Goal: Transaction & Acquisition: Purchase product/service

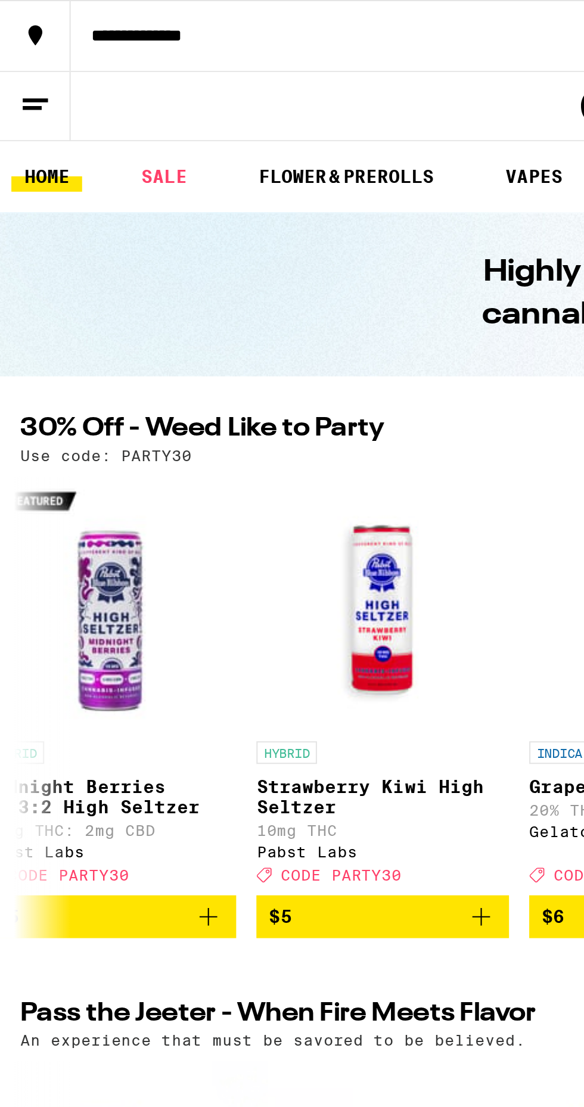
scroll to position [0, 884]
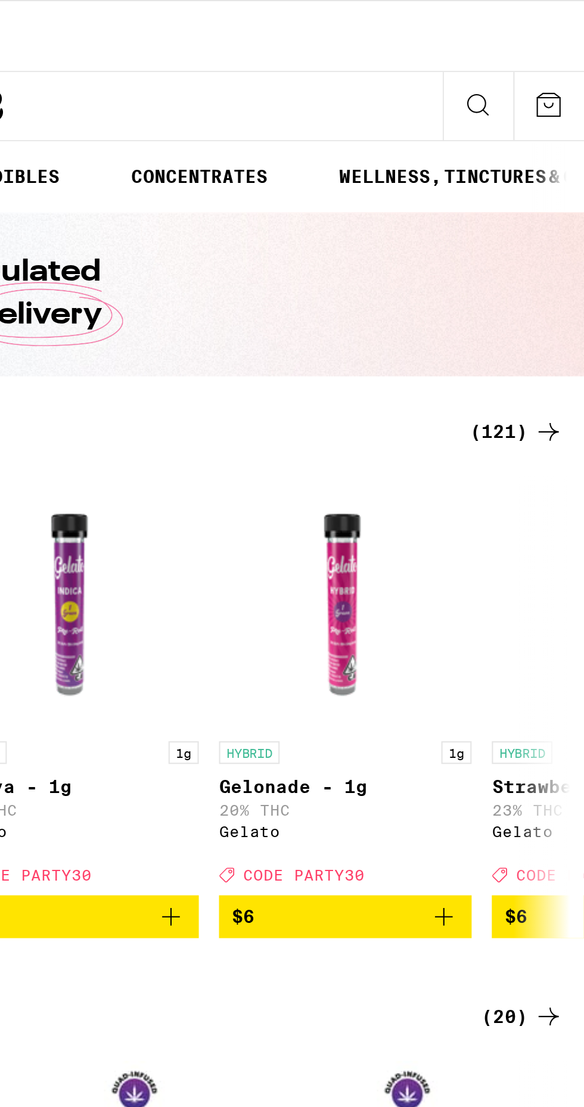
click at [560, 210] on icon at bounding box center [567, 204] width 14 height 14
click at [572, 201] on icon at bounding box center [567, 204] width 14 height 14
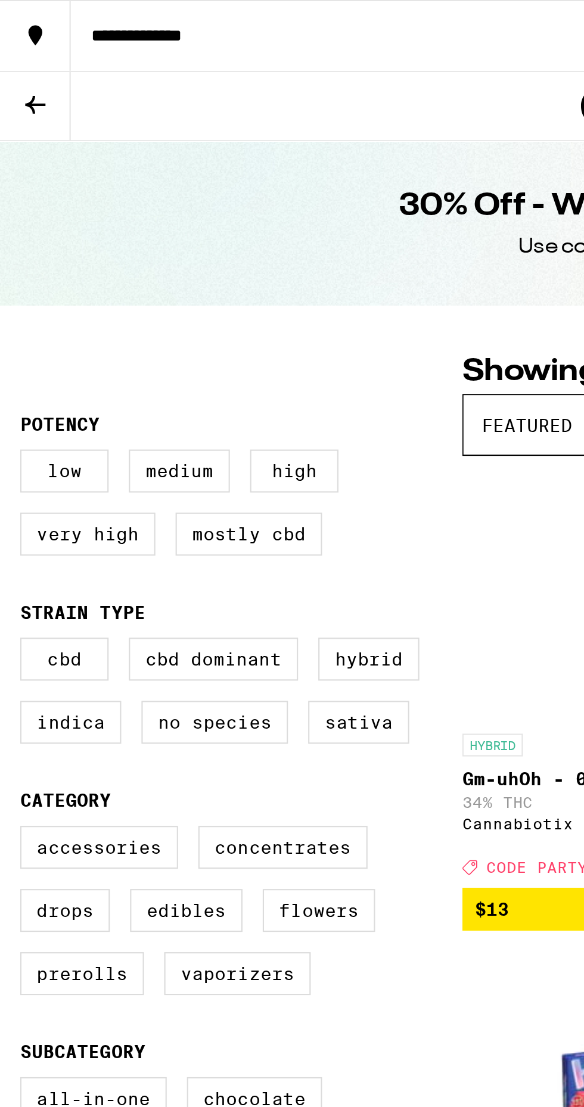
click at [176, 317] on label "Hybrid" at bounding box center [174, 311] width 48 height 20
click at [13, 303] on input "Hybrid" at bounding box center [12, 303] width 1 height 1
checkbox input "true"
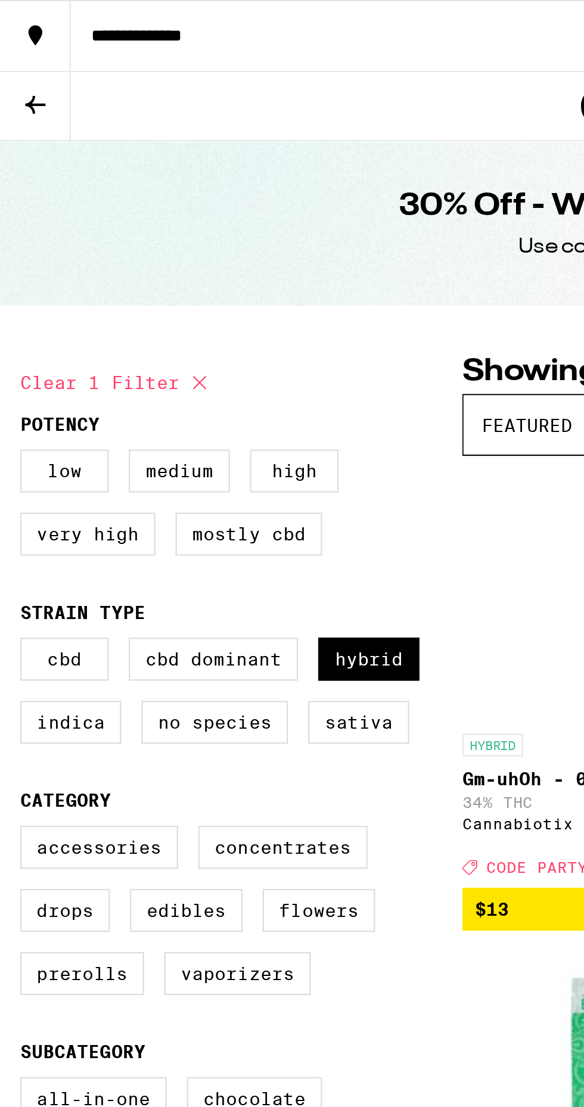
click at [133, 407] on label "Concentrates" at bounding box center [134, 399] width 80 height 20
click at [13, 392] on input "Concentrates" at bounding box center [12, 391] width 1 height 1
checkbox input "true"
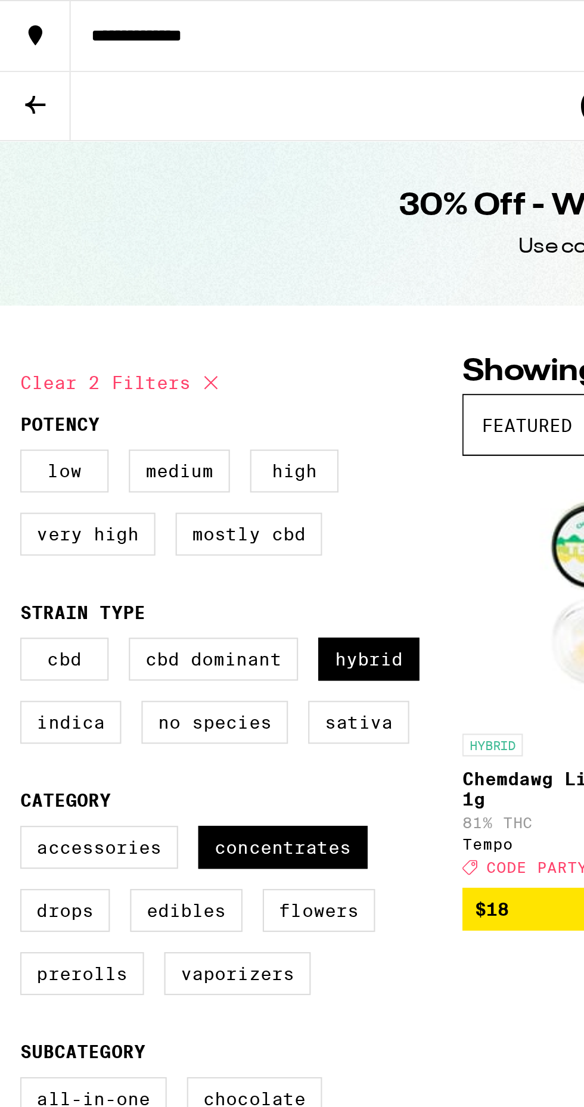
click at [151, 440] on label "Flowers" at bounding box center [150, 429] width 53 height 20
click at [13, 392] on input "Flowers" at bounding box center [12, 391] width 1 height 1
checkbox input "true"
click at [38, 469] on label "Prerolls" at bounding box center [39, 459] width 58 height 20
click at [13, 392] on input "Prerolls" at bounding box center [12, 391] width 1 height 1
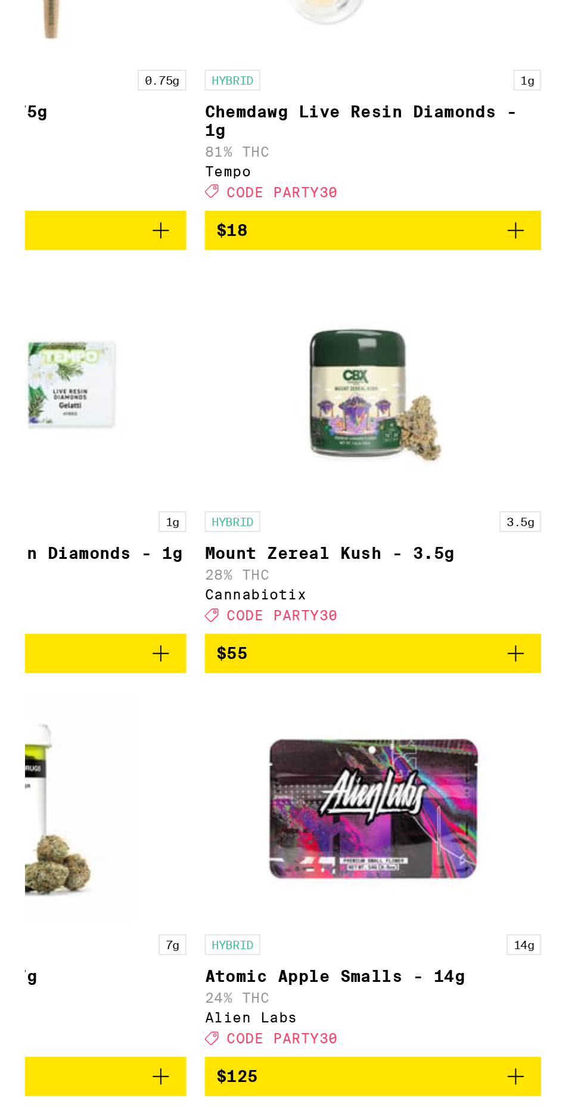
scroll to position [382, 0]
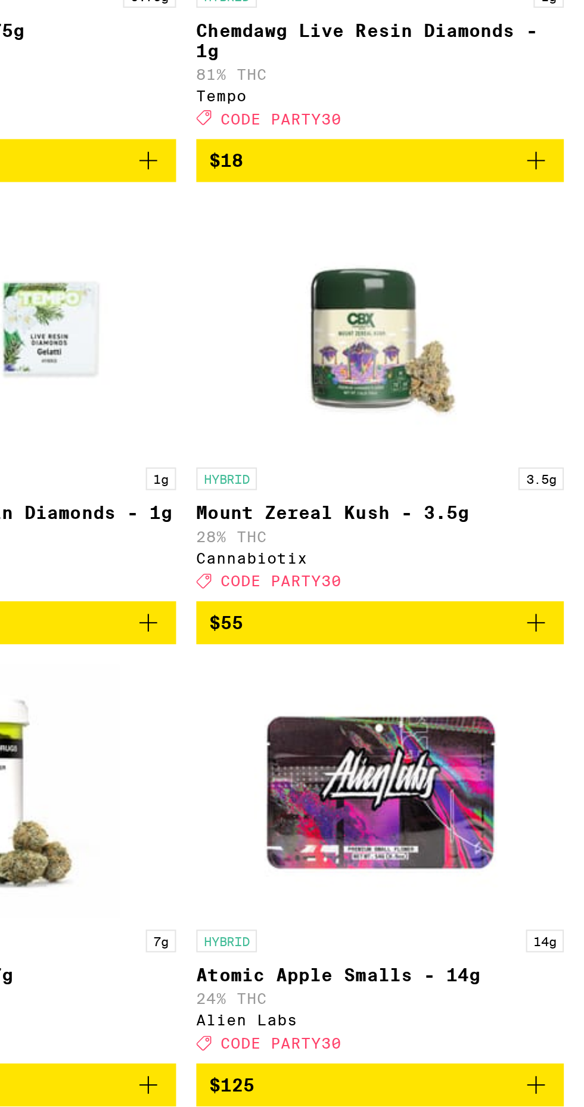
click at [562, 718] on icon "Add to bag" at bounding box center [561, 710] width 14 height 14
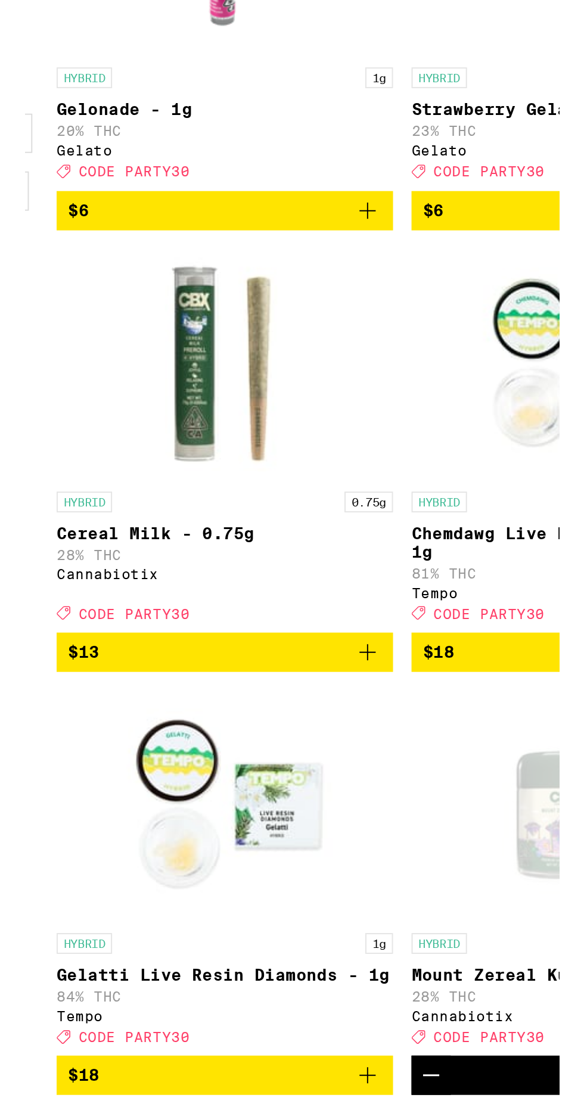
scroll to position [254, 0]
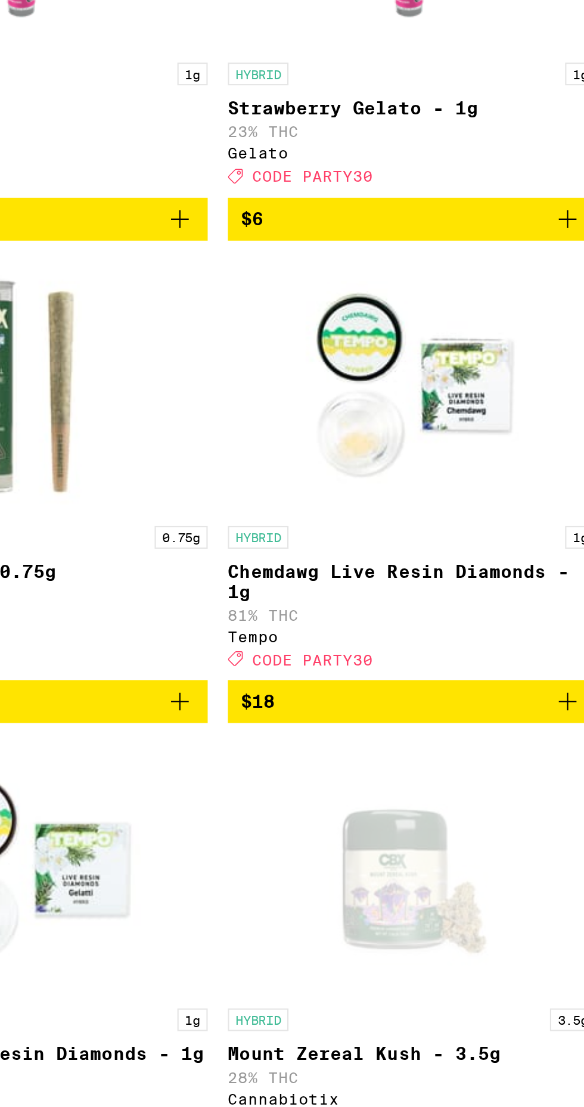
click at [563, 628] on icon "Add to bag" at bounding box center [561, 621] width 14 height 14
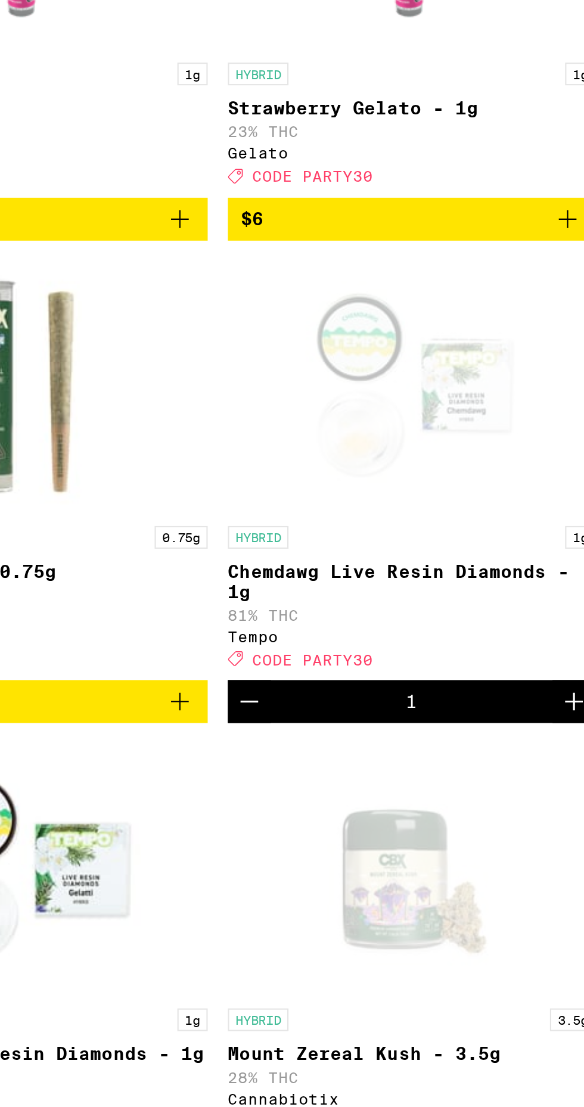
checkbox input "false"
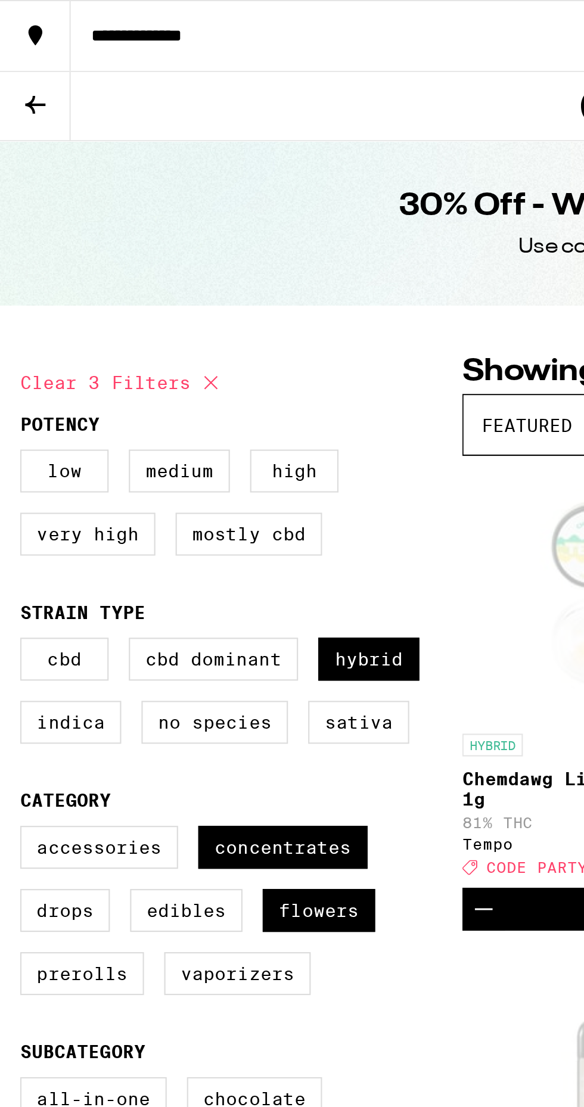
click at [182, 311] on label "Hybrid" at bounding box center [174, 311] width 48 height 20
click at [13, 303] on input "Hybrid" at bounding box center [12, 303] width 1 height 1
checkbox input "false"
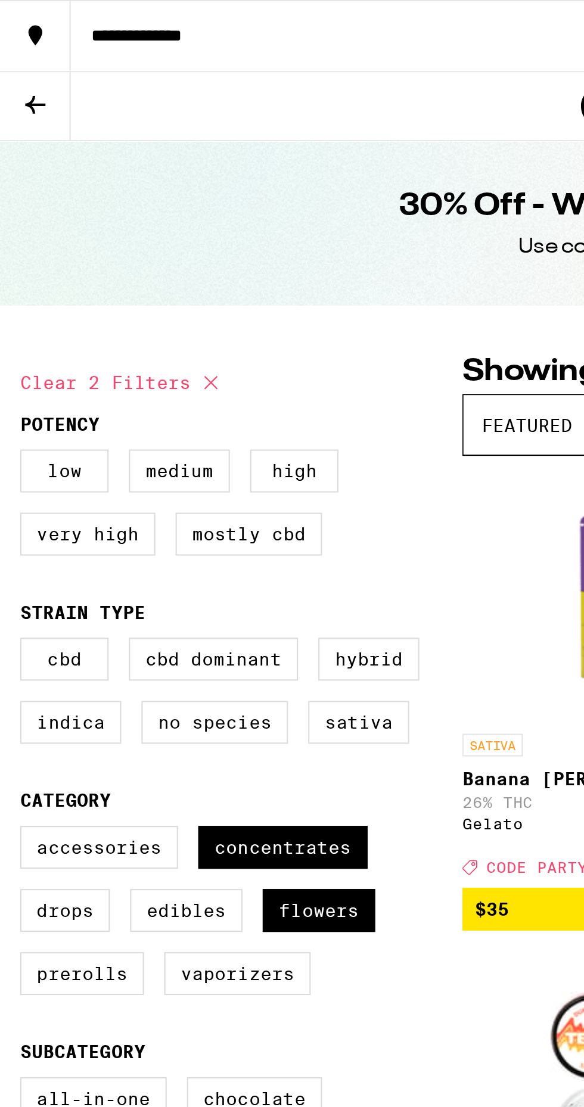
click at [144, 399] on label "Concentrates" at bounding box center [134, 399] width 80 height 20
click at [13, 392] on input "Concentrates" at bounding box center [12, 391] width 1 height 1
checkbox input "false"
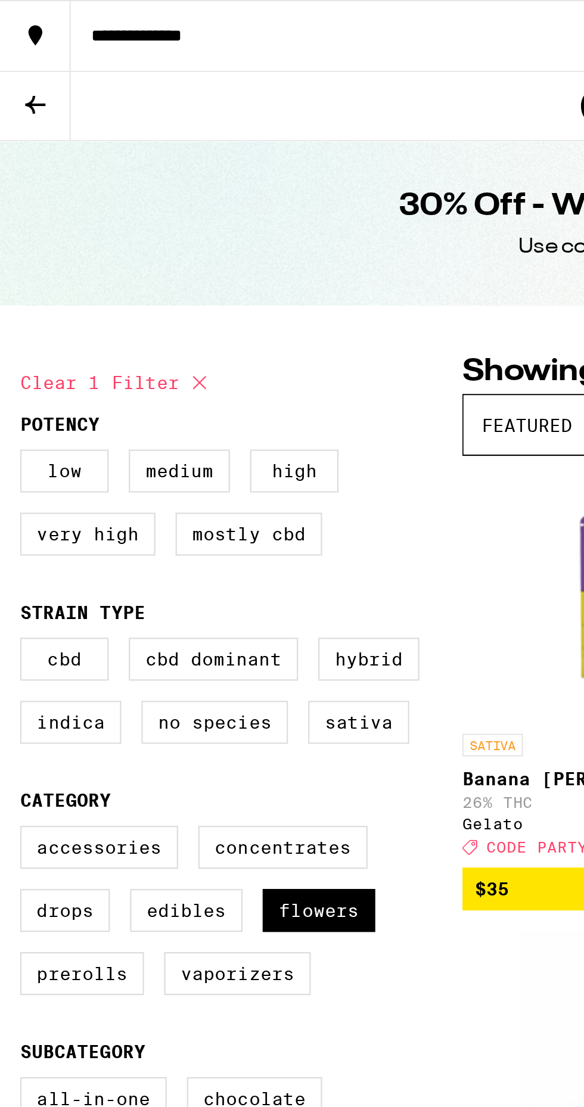
click at [160, 440] on label "Flowers" at bounding box center [150, 429] width 53 height 20
click at [13, 392] on input "Flowers" at bounding box center [12, 391] width 1 height 1
checkbox input "false"
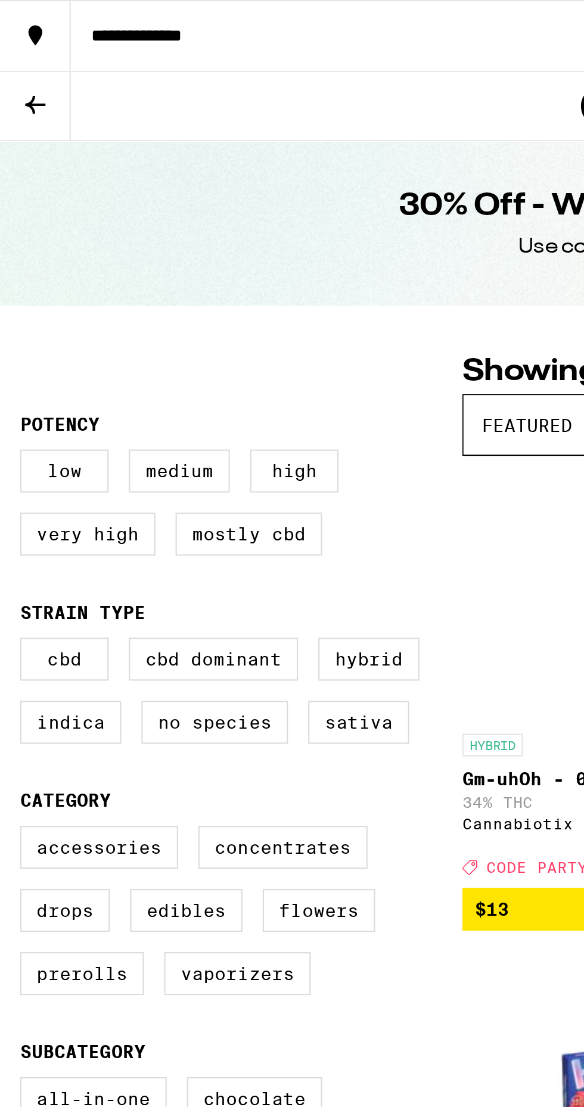
click at [32, 64] on button at bounding box center [16, 50] width 33 height 33
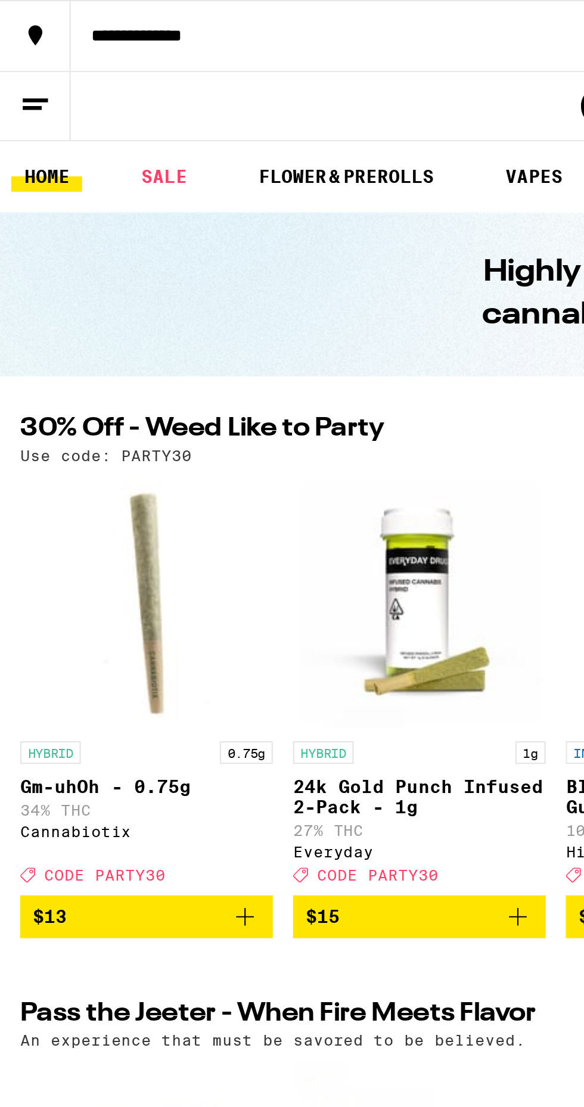
click at [20, 52] on icon at bounding box center [17, 49] width 14 height 14
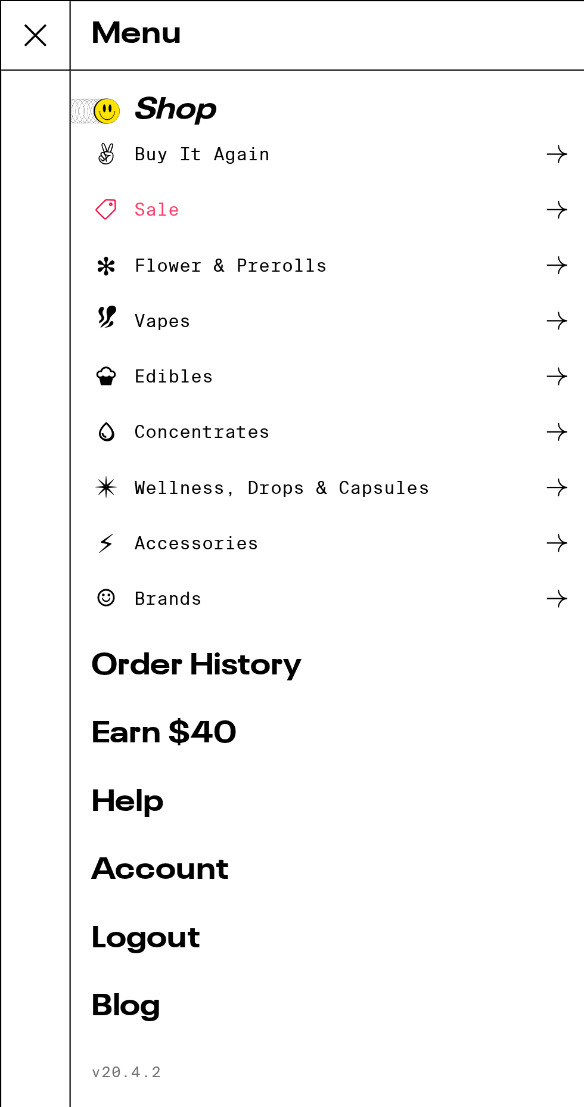
click at [114, 259] on div "Accessories" at bounding box center [82, 256] width 79 height 14
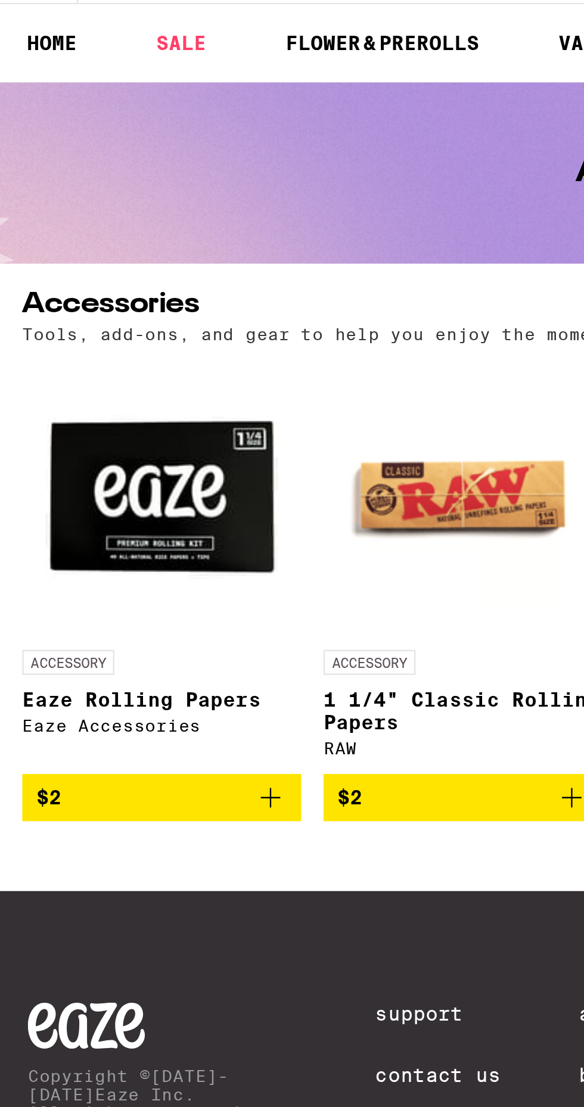
click at [127, 412] on button "$2" at bounding box center [69, 405] width 119 height 20
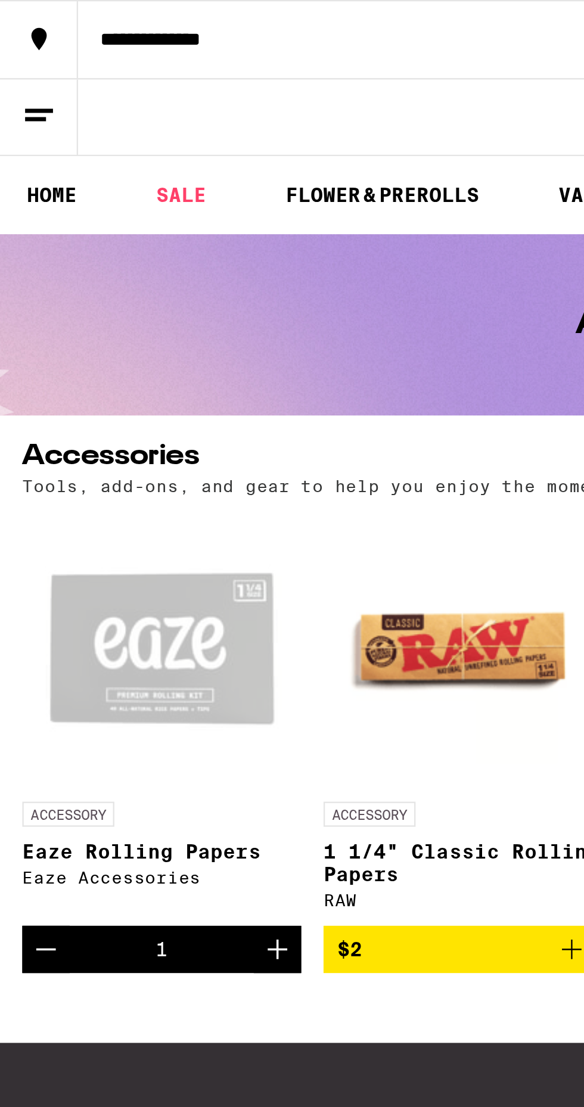
click at [73, 85] on link "SALE" at bounding box center [77, 83] width 33 height 14
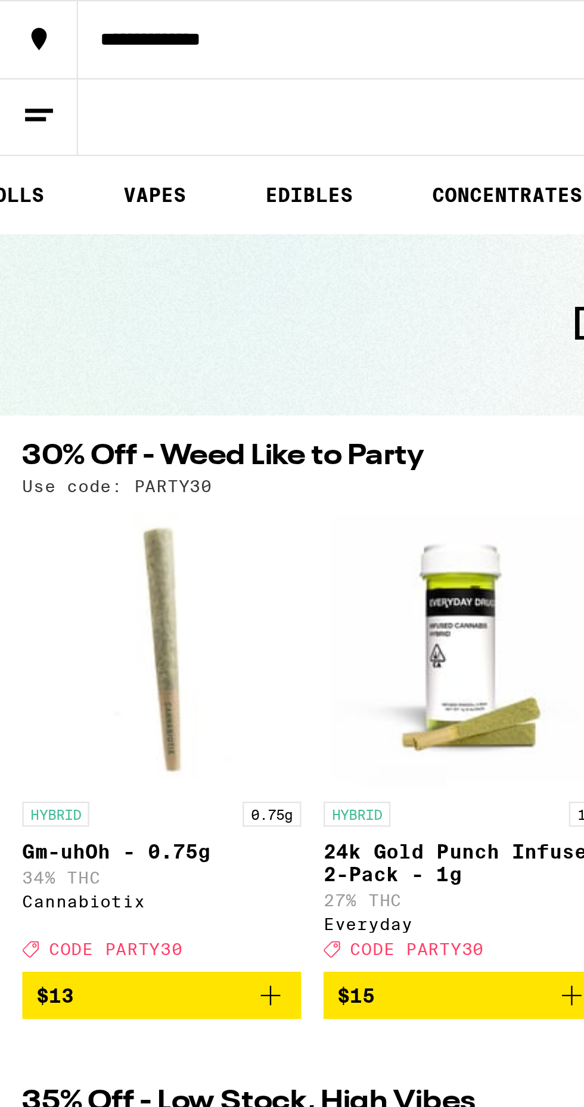
scroll to position [0, 210]
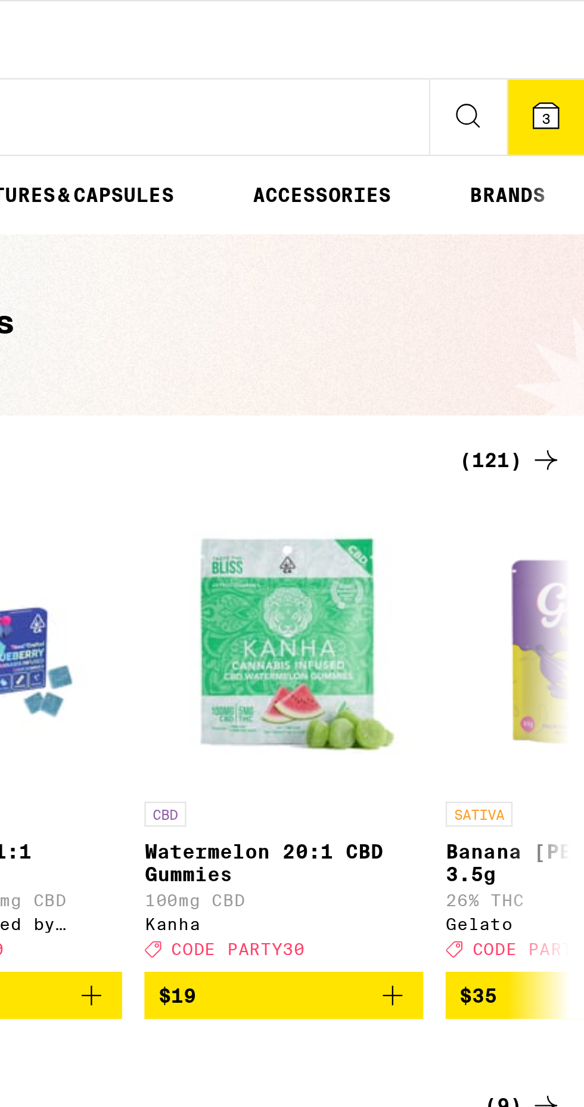
click at [576, 54] on button "3" at bounding box center [566, 50] width 33 height 32
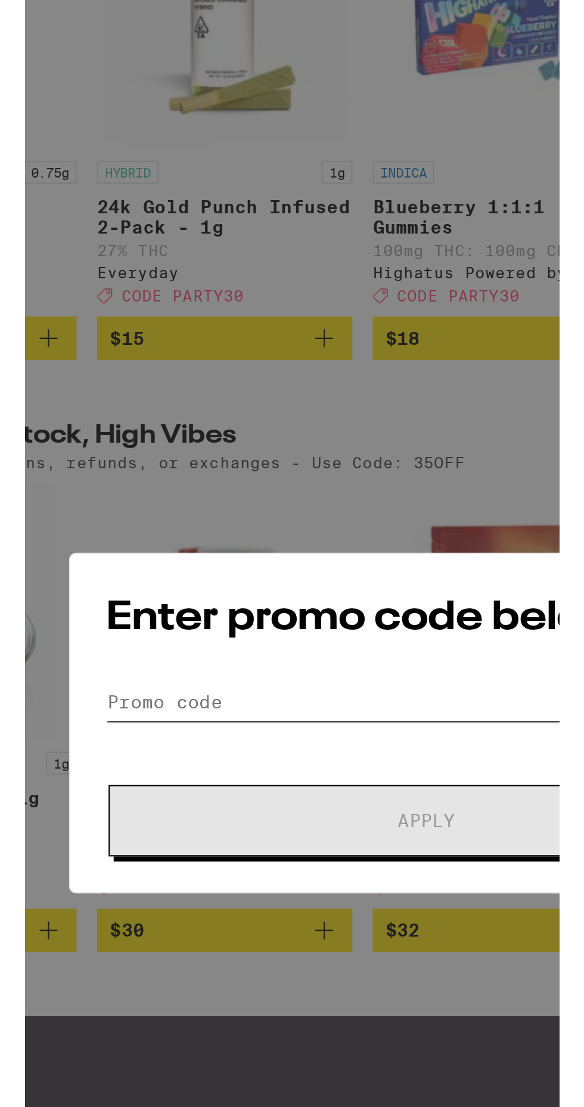
click at [195, 587] on input "Promo Code" at bounding box center [291, 595] width 299 height 18
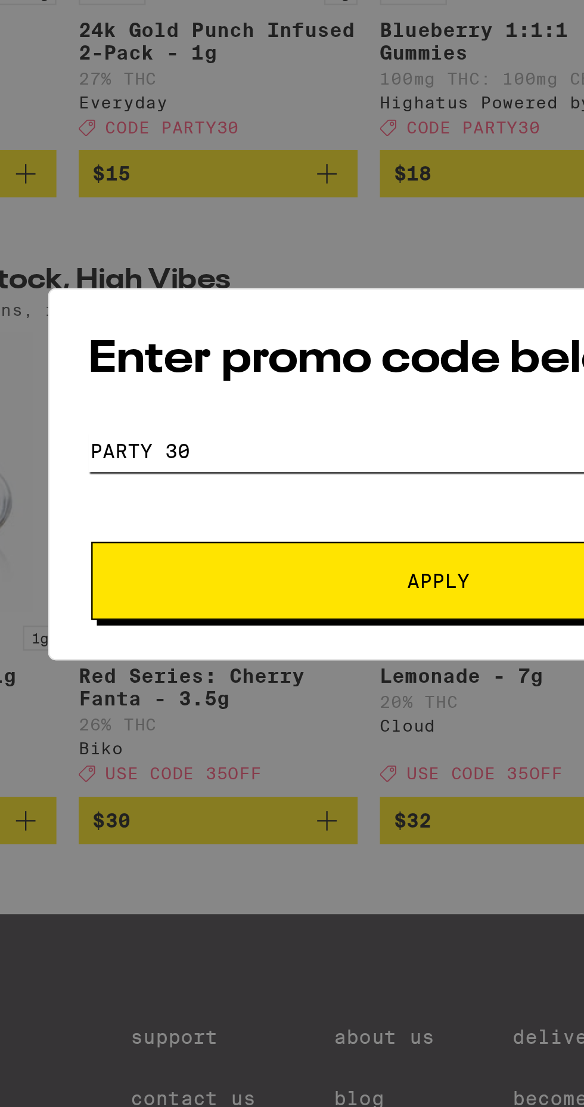
click at [176, 547] on input "Party 30" at bounding box center [291, 544] width 299 height 18
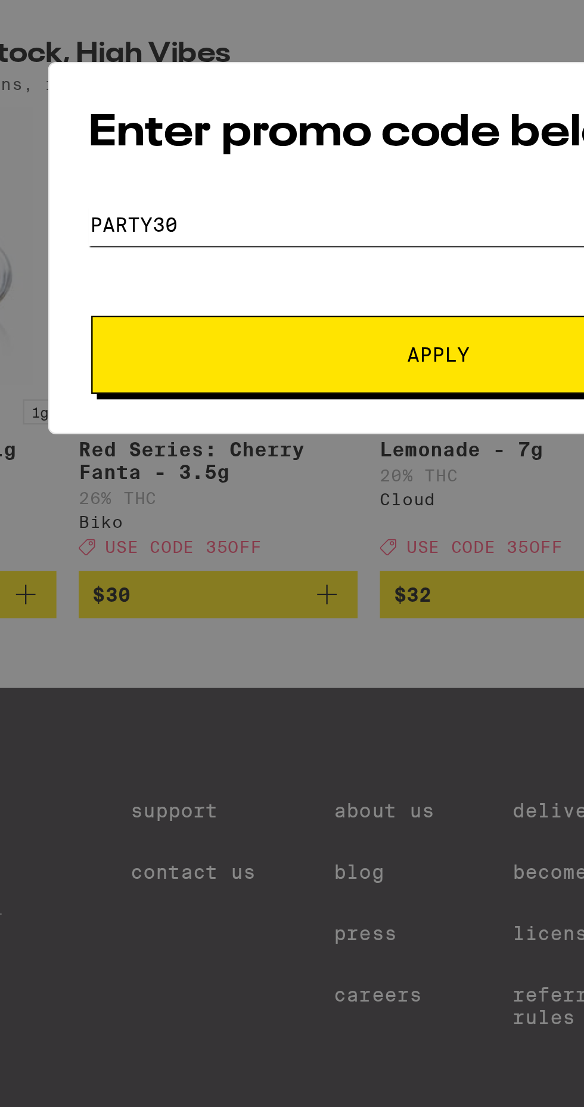
type input "Party30"
click at [305, 598] on span "Apply" at bounding box center [292, 599] width 214 height 8
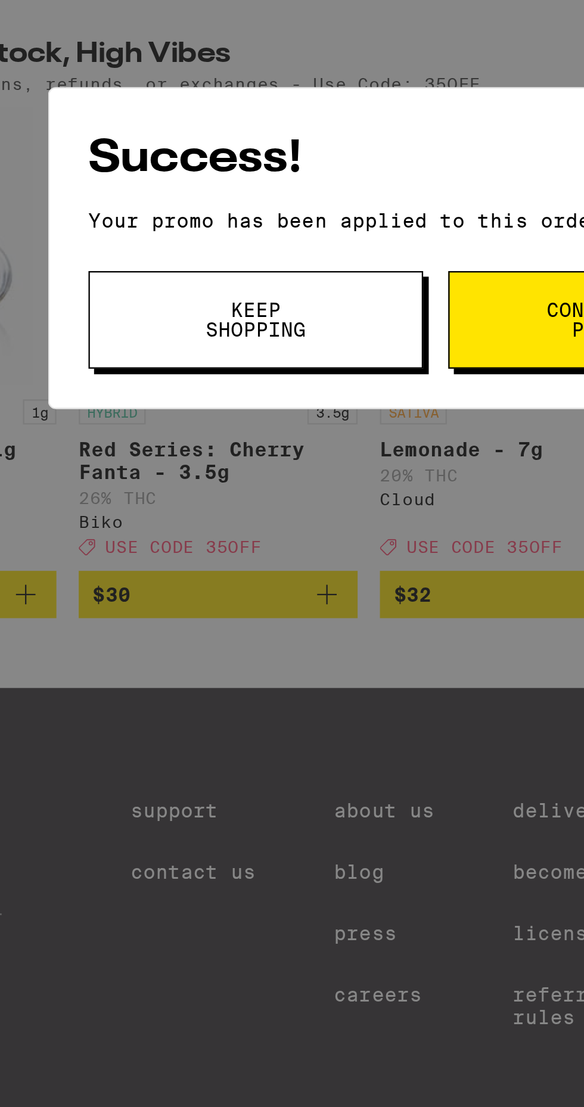
click at [337, 584] on span "Continue to payment" at bounding box center [367, 584] width 61 height 17
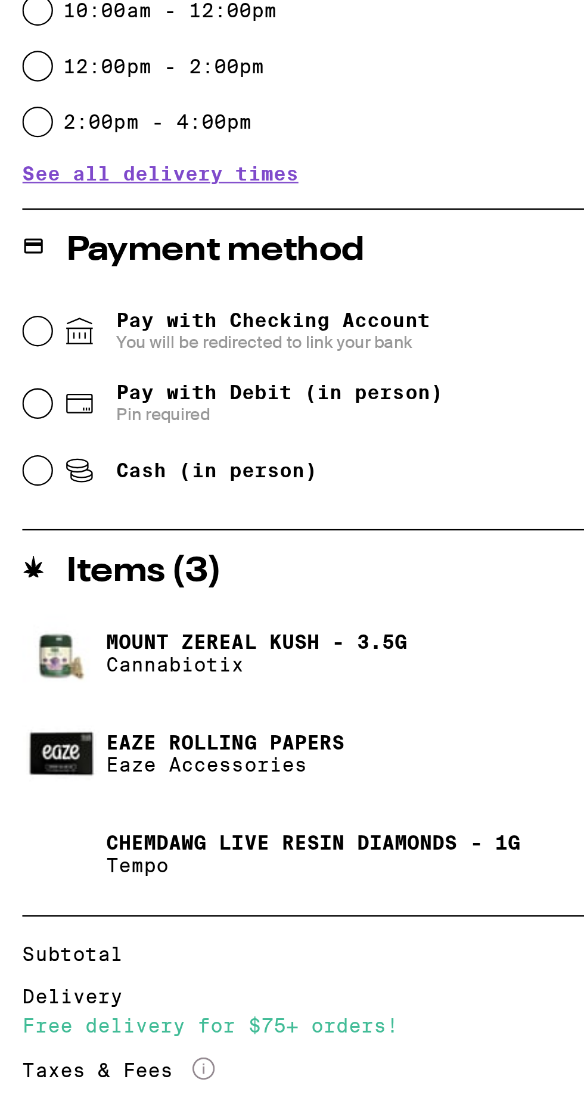
click at [30, 621] on icon at bounding box center [34, 620] width 11 height 8
click at [22, 621] on input "Pay with Debit (in person) Pin required" at bounding box center [16, 620] width 12 height 12
radio input "true"
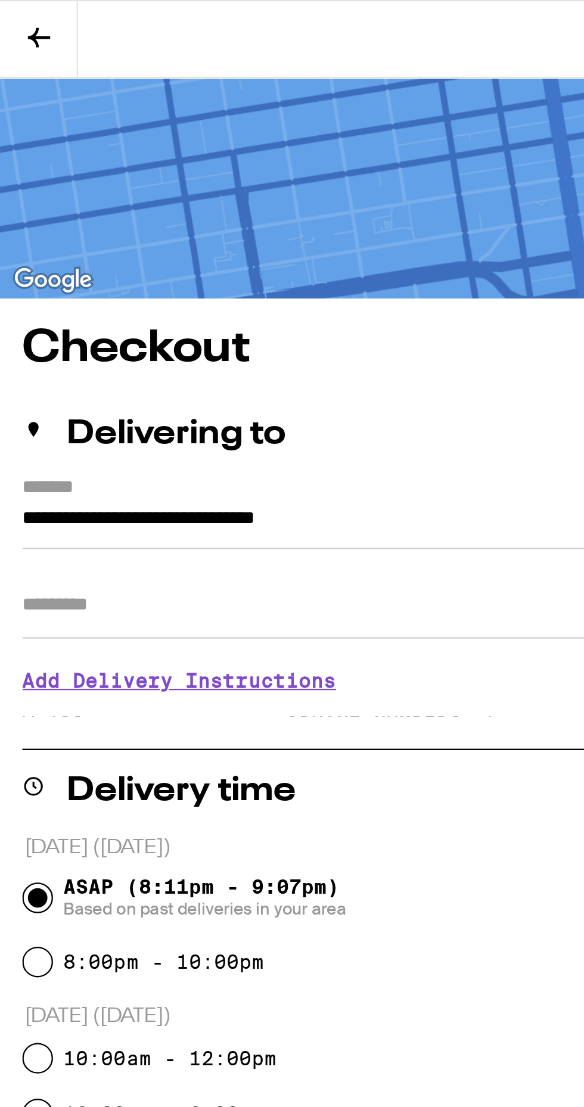
click at [48, 255] on input "Apt/Suite" at bounding box center [292, 258] width 565 height 29
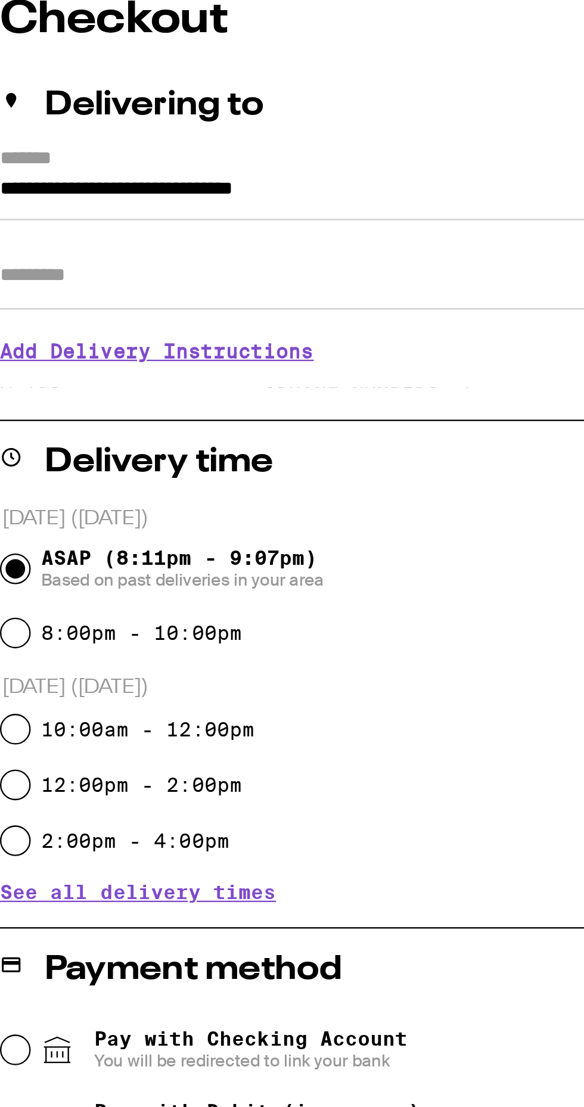
type input "***"
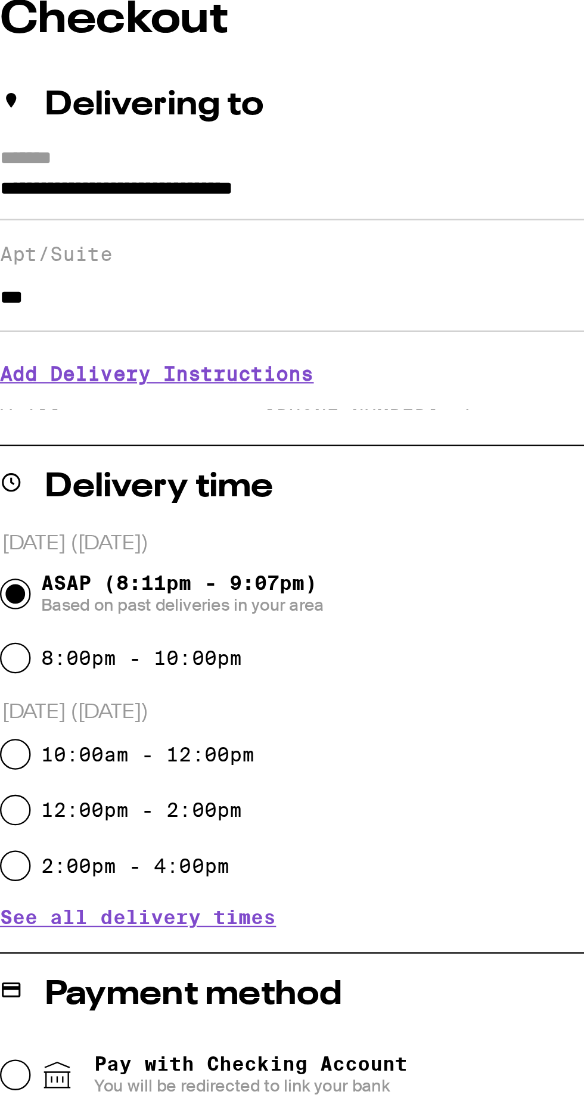
click at [120, 300] on h3 "Add Delivery Instructions" at bounding box center [292, 299] width 565 height 27
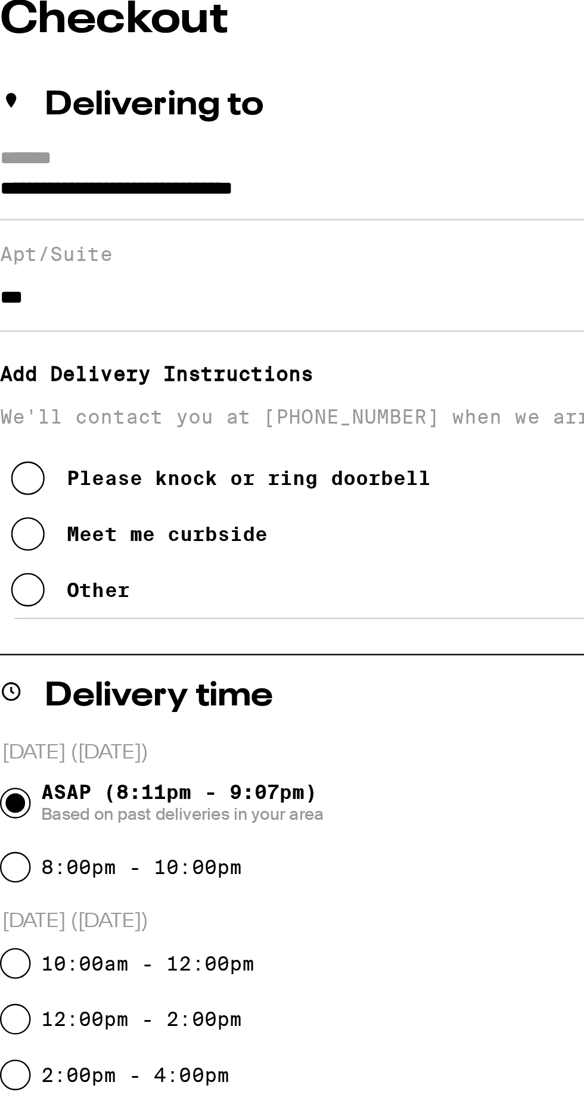
click at [36, 403] on button "Other" at bounding box center [39, 393] width 51 height 24
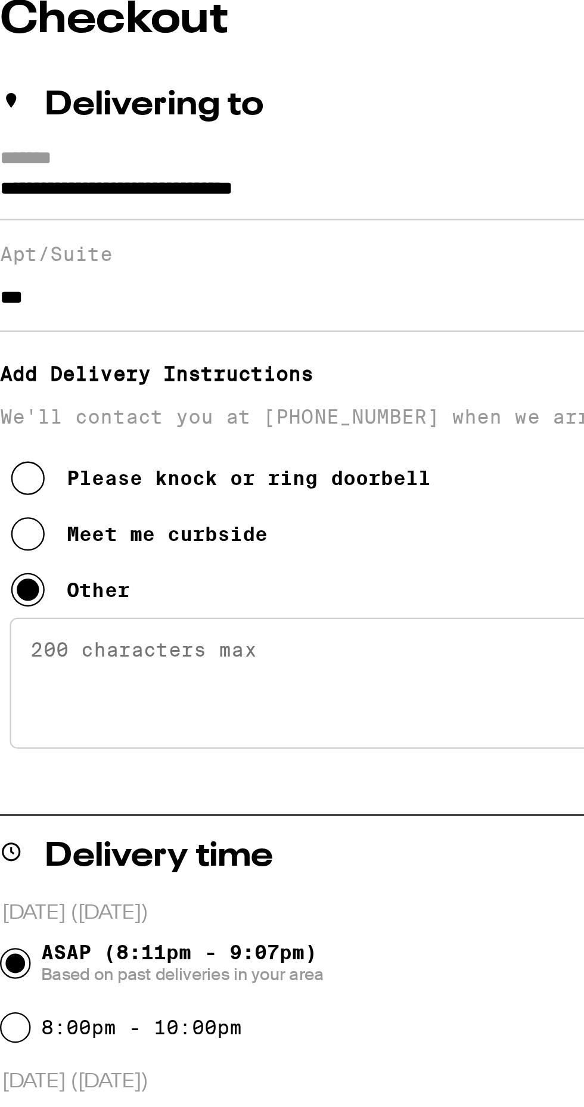
click at [136, 428] on textarea "Enter any other delivery instructions you want driver to know" at bounding box center [292, 432] width 556 height 56
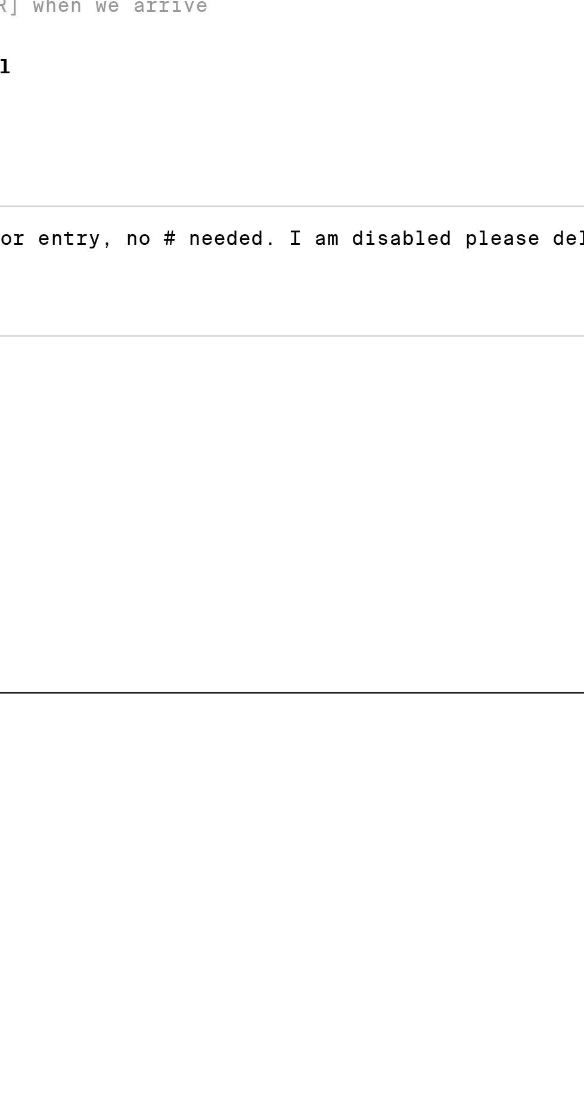
scroll to position [33, 0]
click at [354, 460] on textarea "Please dial 033 on the keypad for entry, no # needed. I am disabled please deli…" at bounding box center [292, 432] width 556 height 56
click at [406, 460] on textarea "Please dial 033 on the keypad for entry, no # needed. I am disabled please deli…" at bounding box center [292, 432] width 556 height 56
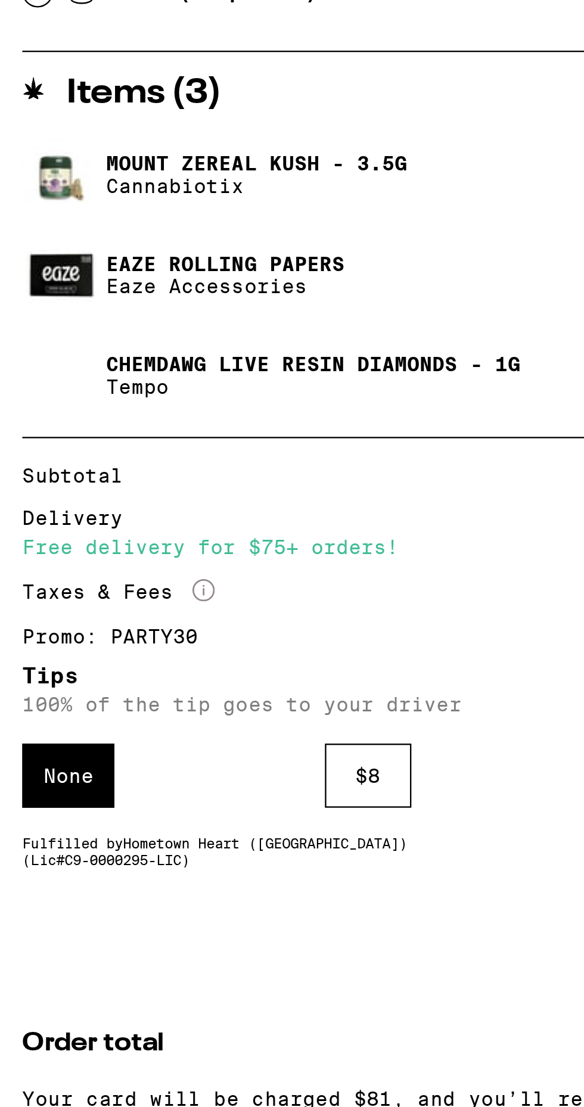
scroll to position [365, 0]
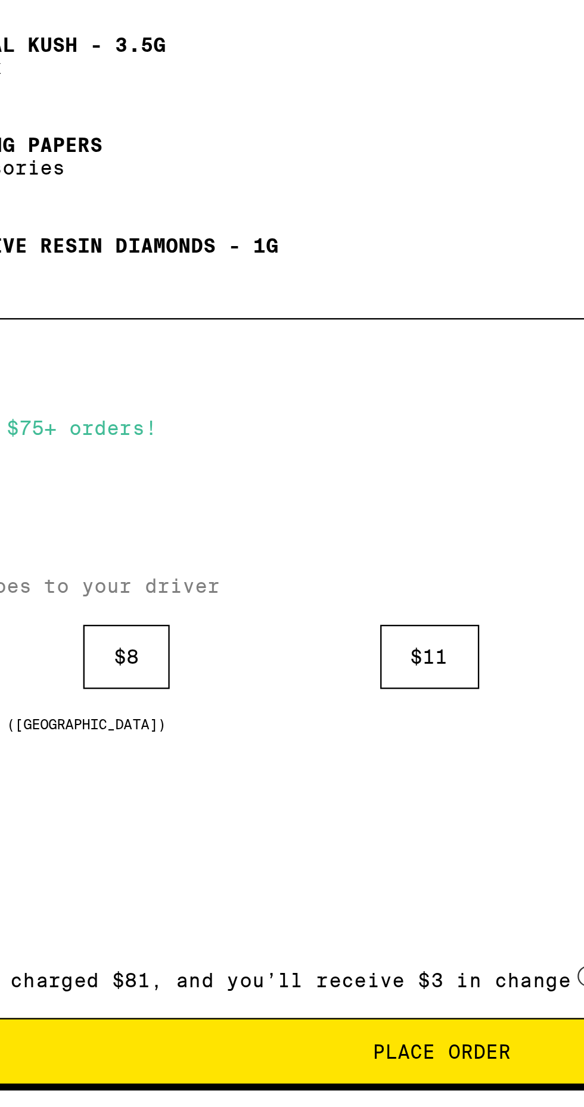
type textarea "Please dial 033 on the keypad for entry, no # needed. I am disabled please deli…"
click at [279, 1083] on span "Place Order" at bounding box center [292, 1083] width 59 height 8
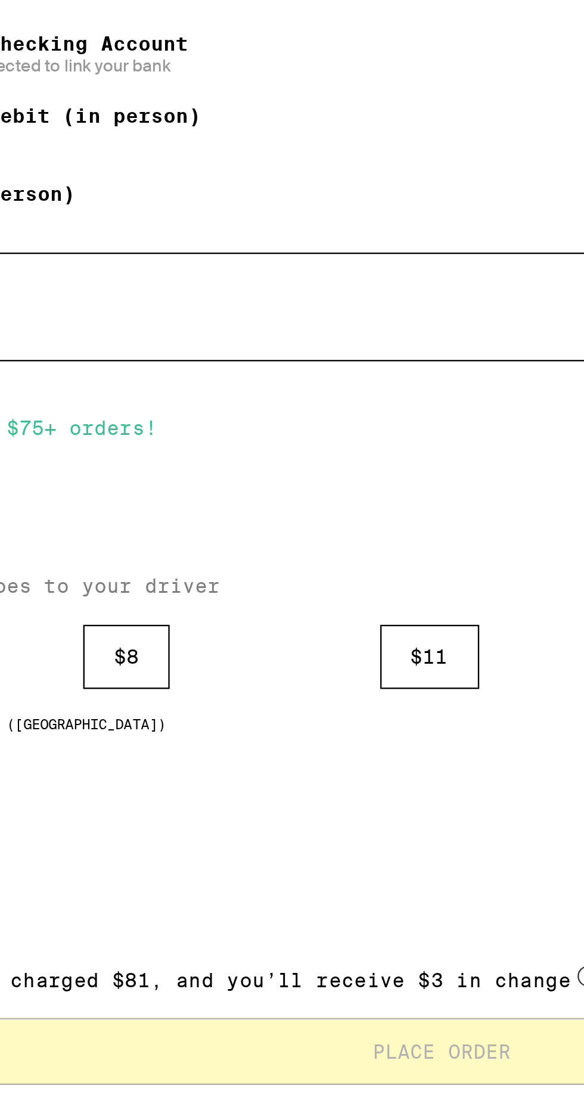
scroll to position [228, 0]
